Goal: Task Accomplishment & Management: Use online tool/utility

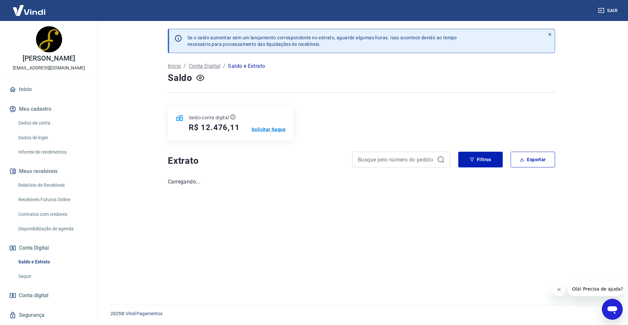
click at [273, 127] on p "Solicitar Saque" at bounding box center [269, 129] width 34 height 7
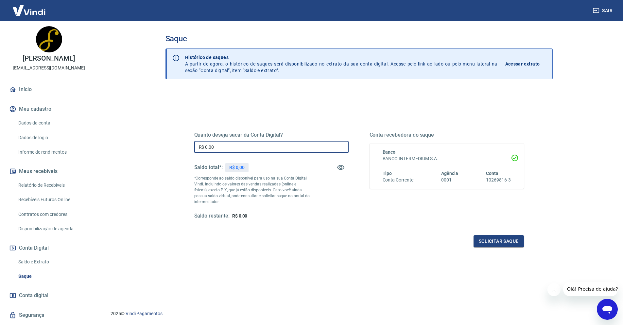
click at [233, 146] on input "R$ 0,00" at bounding box center [271, 147] width 154 height 12
type input "R$ 9.476,11"
click at [515, 244] on button "Solicitar saque" at bounding box center [499, 241] width 50 height 12
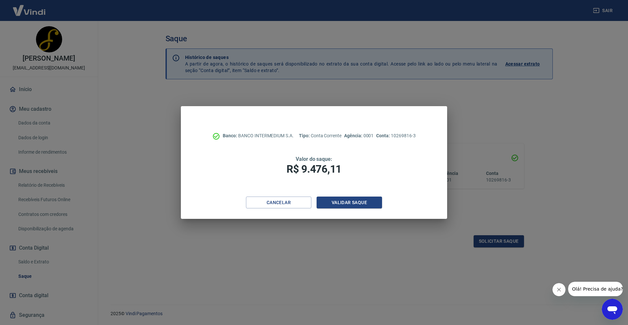
click at [362, 209] on div "Cancelar Validar saque" at bounding box center [314, 207] width 266 height 23
click at [362, 206] on button "Validar saque" at bounding box center [349, 202] width 65 height 12
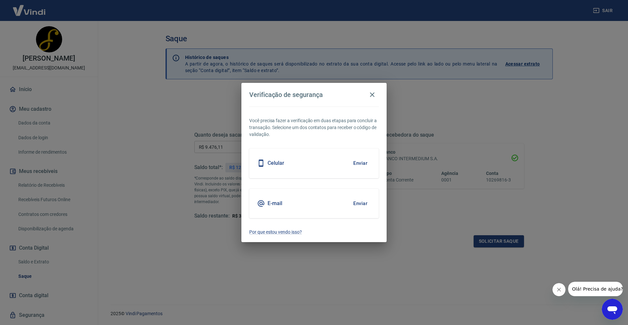
click at [362, 157] on button "Enviar" at bounding box center [360, 163] width 21 height 14
click at [362, 162] on button "Enviar" at bounding box center [360, 163] width 21 height 14
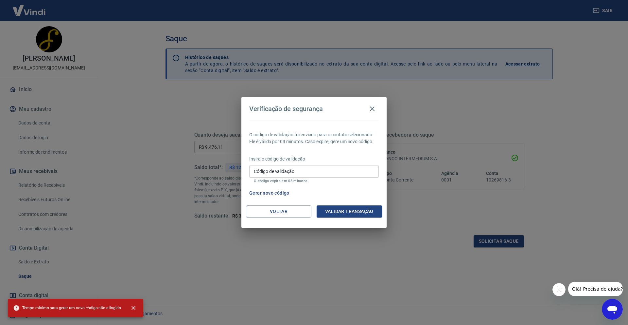
click at [322, 168] on input "Código de validação" at bounding box center [314, 171] width 130 height 12
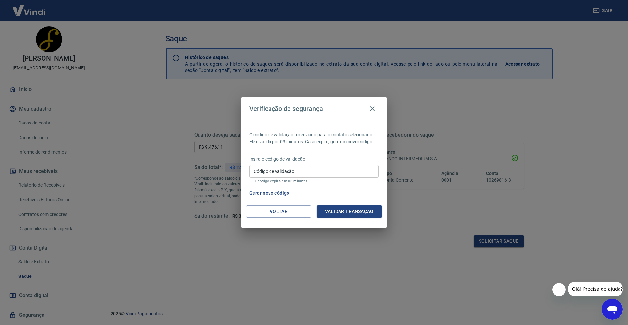
click at [325, 154] on div "O código de validação foi enviado para o contato selecionado. Ele é válido por …" at bounding box center [313, 162] width 145 height 85
click at [304, 171] on input "Código de validação" at bounding box center [314, 171] width 130 height 12
type input "830336"
click at [370, 213] on button "Validar transação" at bounding box center [349, 211] width 65 height 12
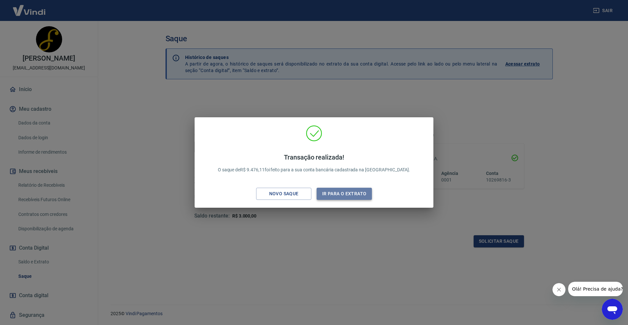
click at [350, 198] on button "Ir para o extrato" at bounding box center [344, 193] width 55 height 12
